Goal: Information Seeking & Learning: Find specific fact

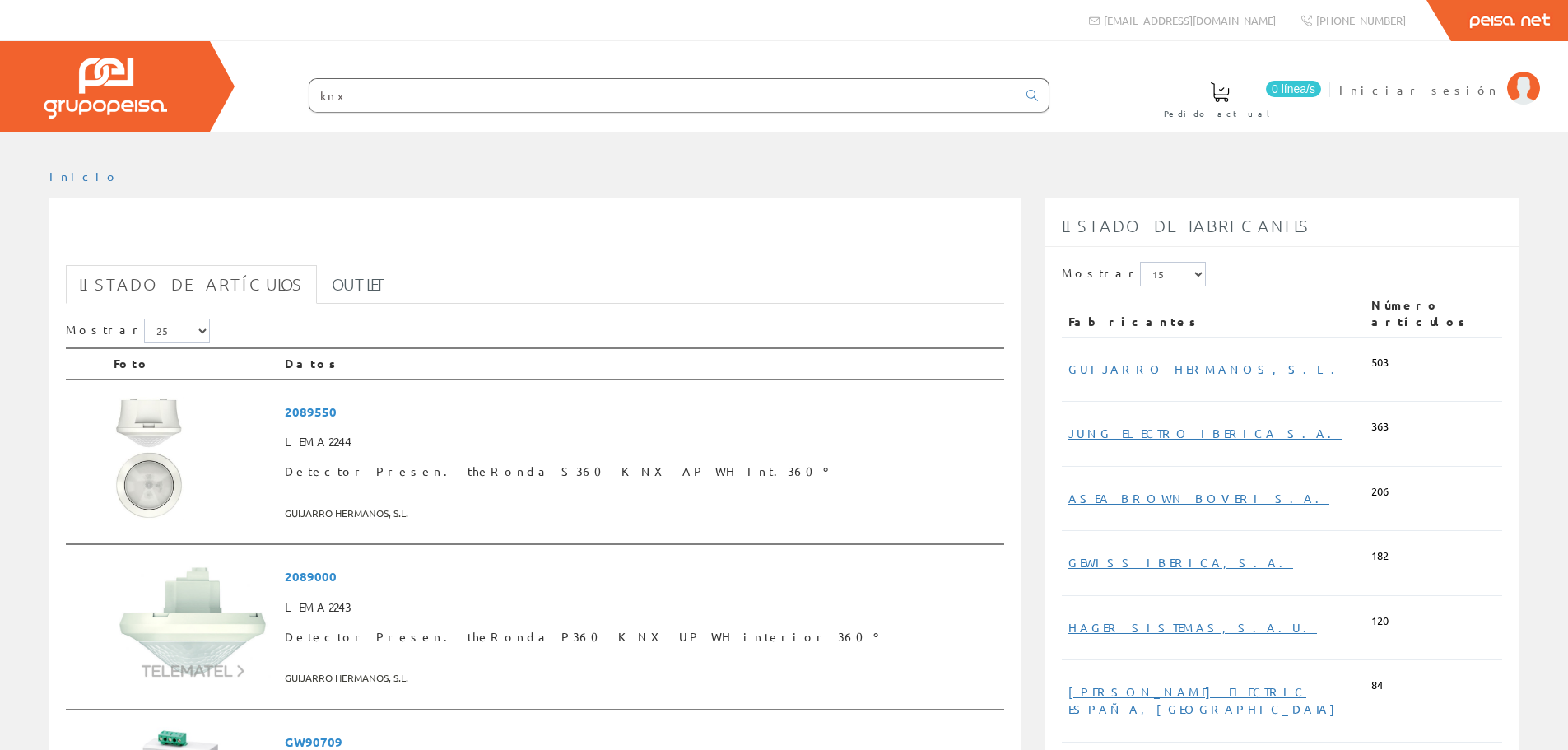
click at [320, 97] on input "knx" at bounding box center [663, 96] width 708 height 33
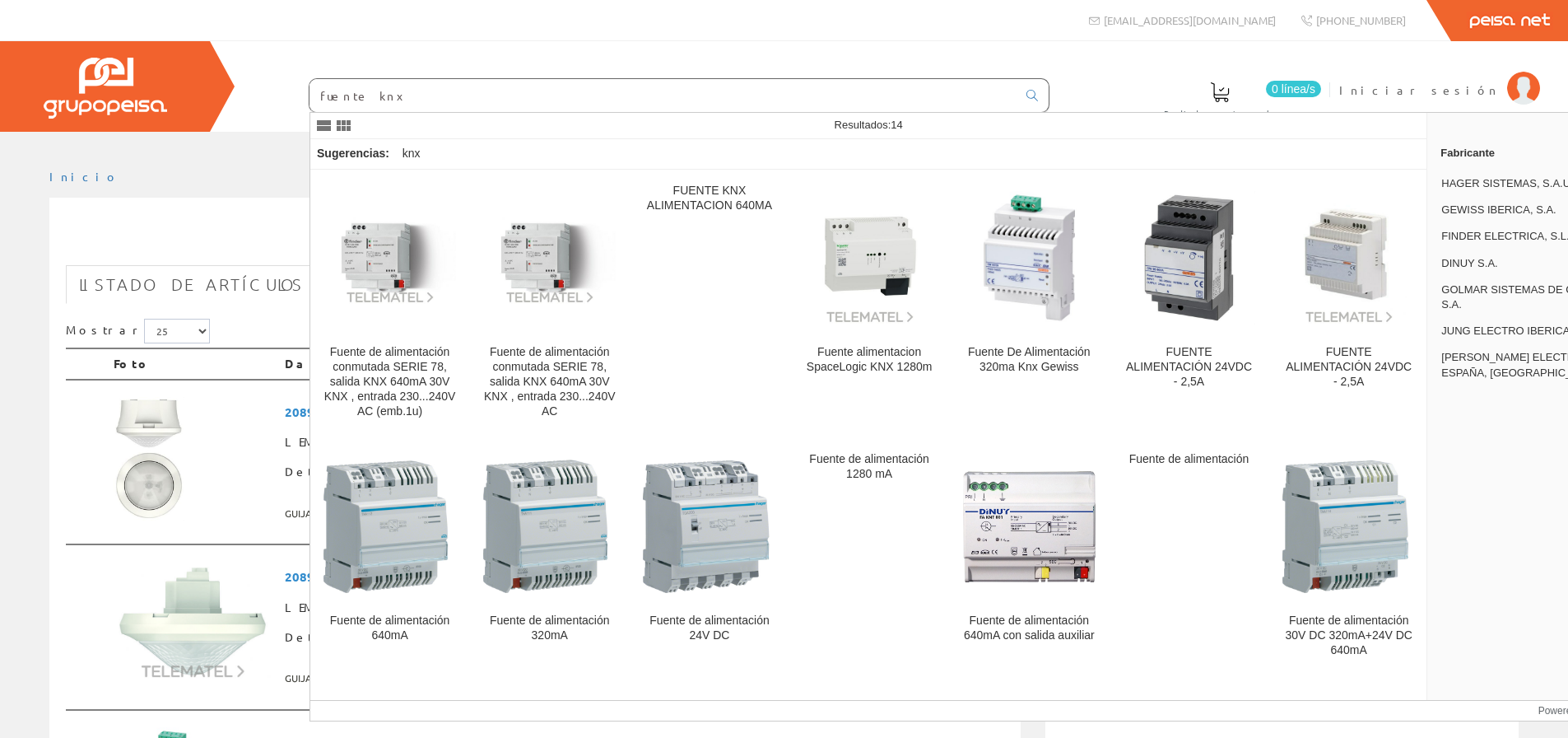
type input "fuente knx"
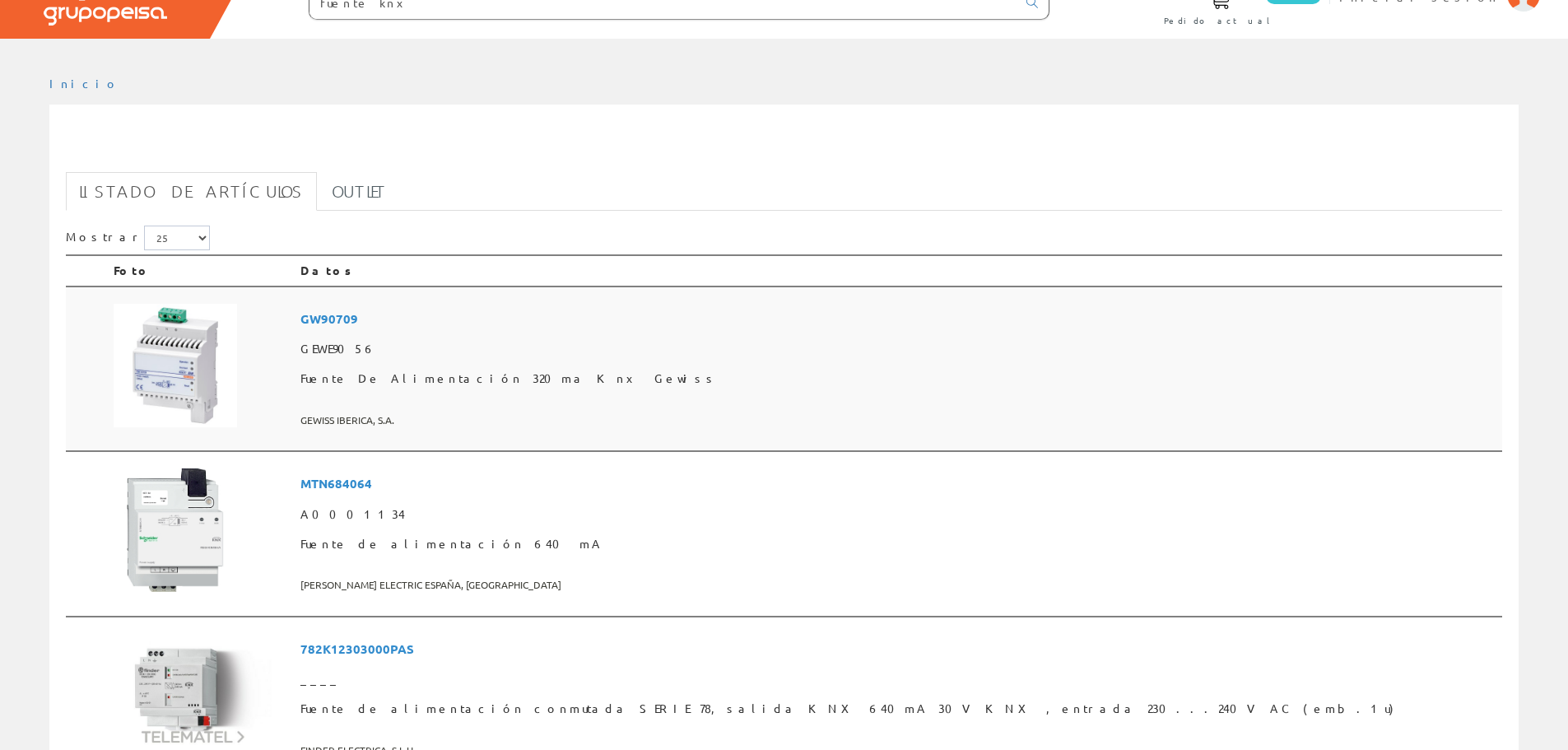
scroll to position [52, 0]
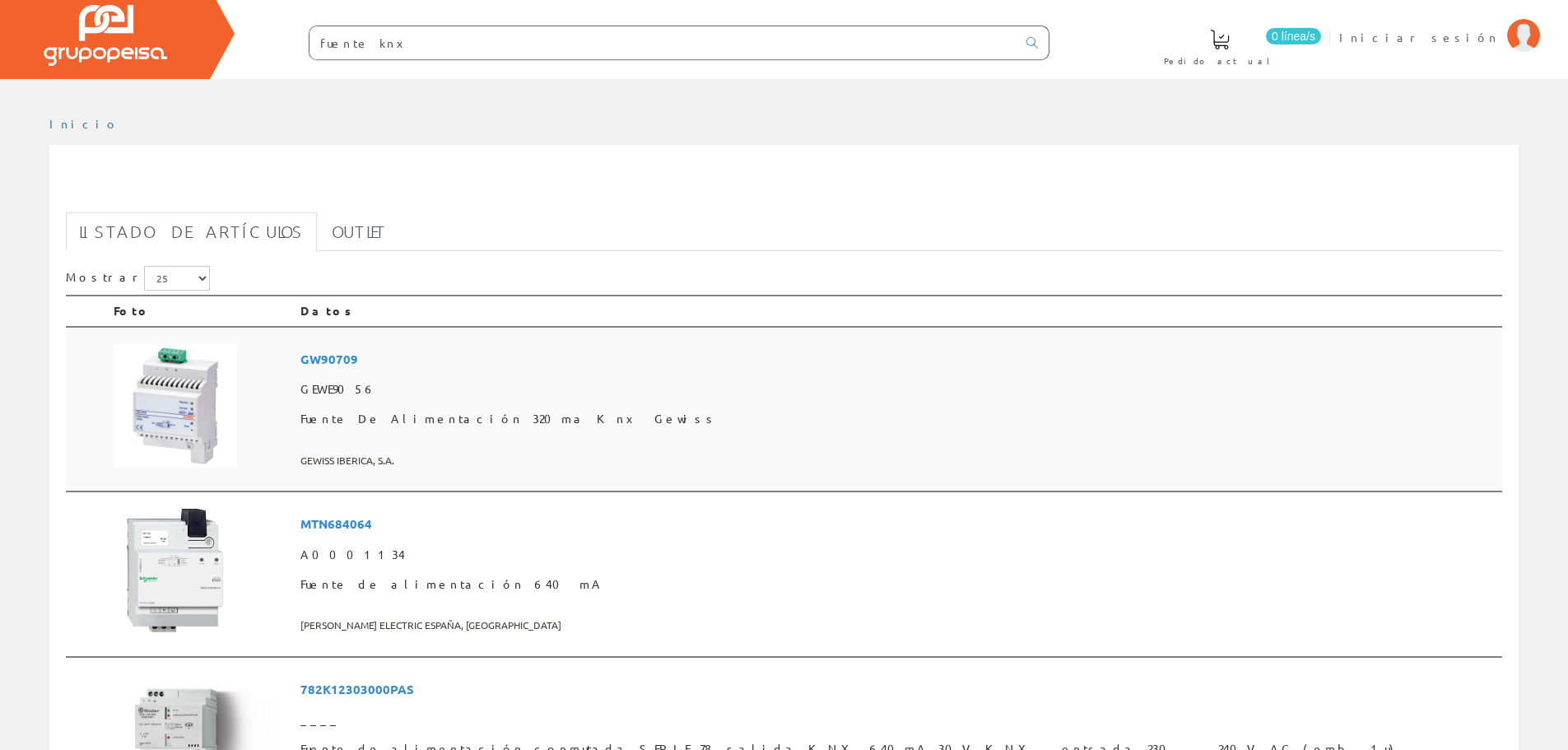
click at [471, 361] on span "GW90709" at bounding box center [897, 359] width 1195 height 30
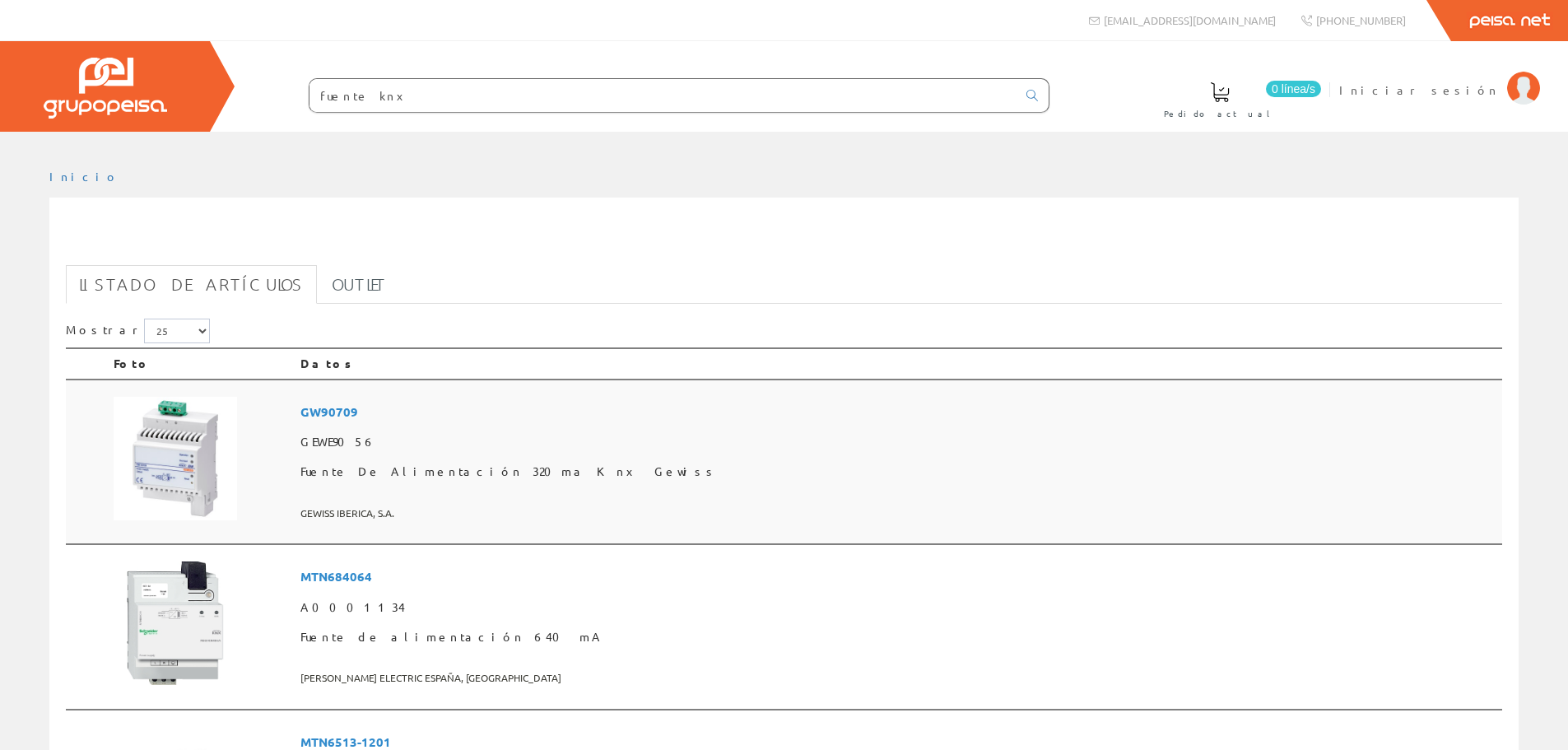
click at [451, 413] on span "GW90709" at bounding box center [897, 411] width 1195 height 30
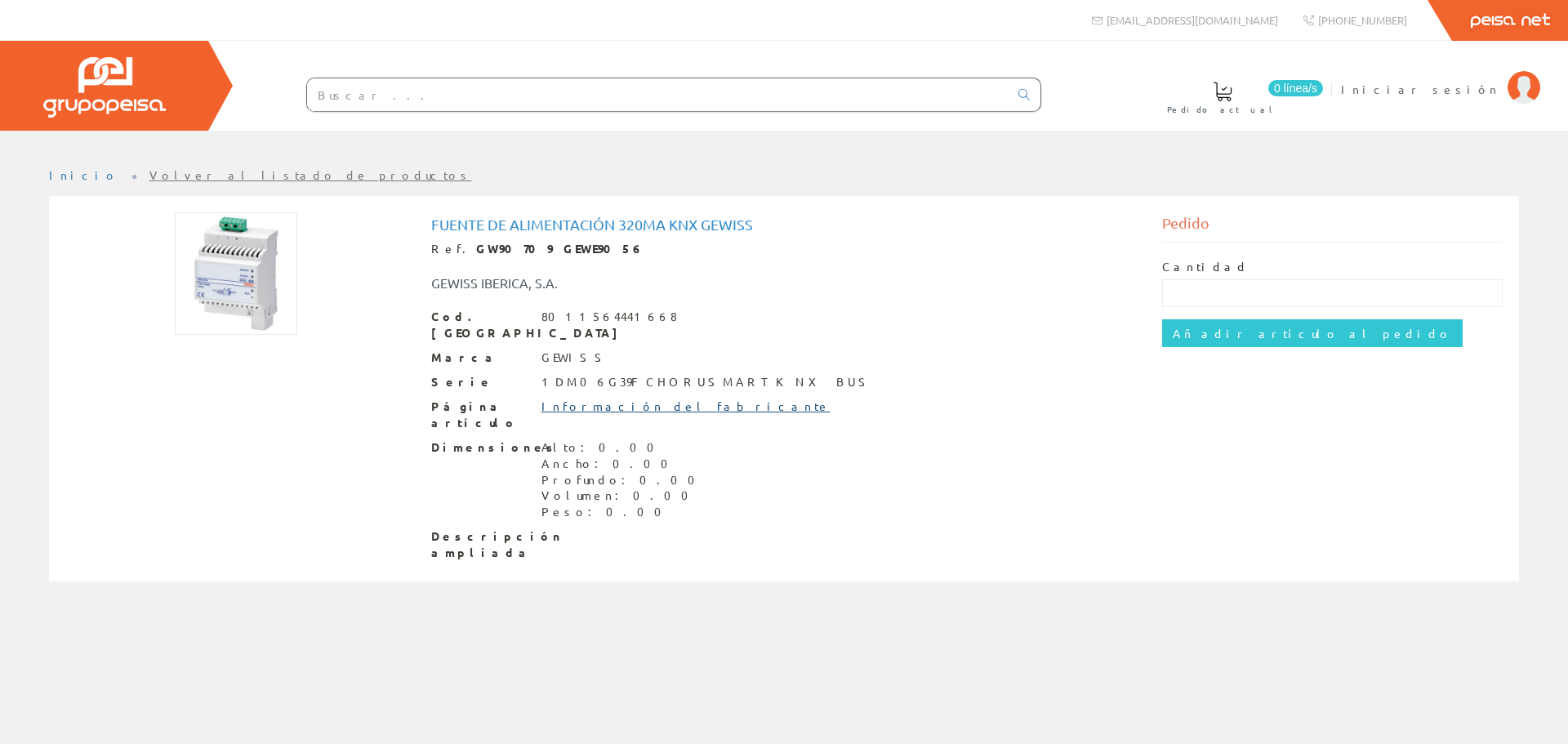
click at [621, 398] on link "Información del fabricante" at bounding box center [686, 405] width 289 height 14
drag, startPoint x: 451, startPoint y: 245, endPoint x: 565, endPoint y: 243, distance: 114.0
click at [565, 243] on div "Ref. GW90709 GEWE9056" at bounding box center [784, 249] width 707 height 16
copy div "GW90709 GEWE9056"
